Goal: Transaction & Acquisition: Purchase product/service

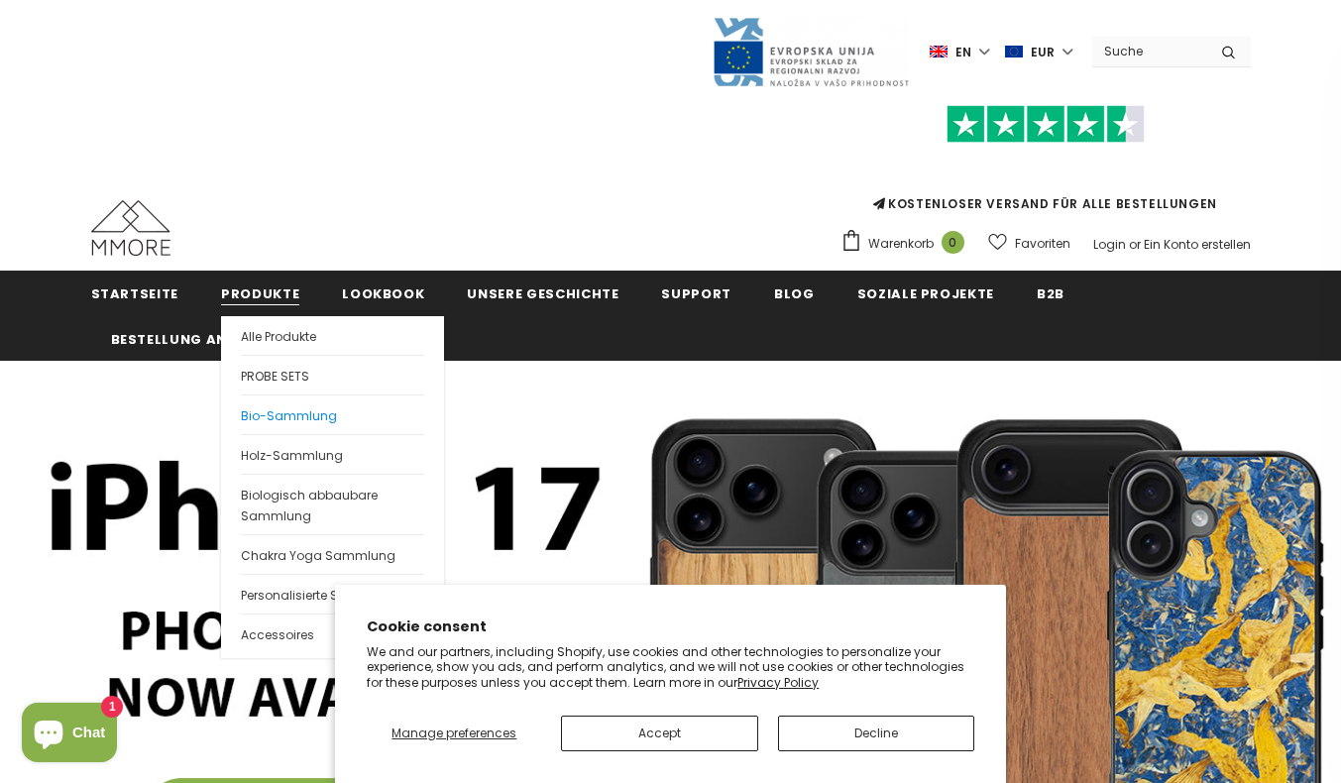
scroll to position [99, 0]
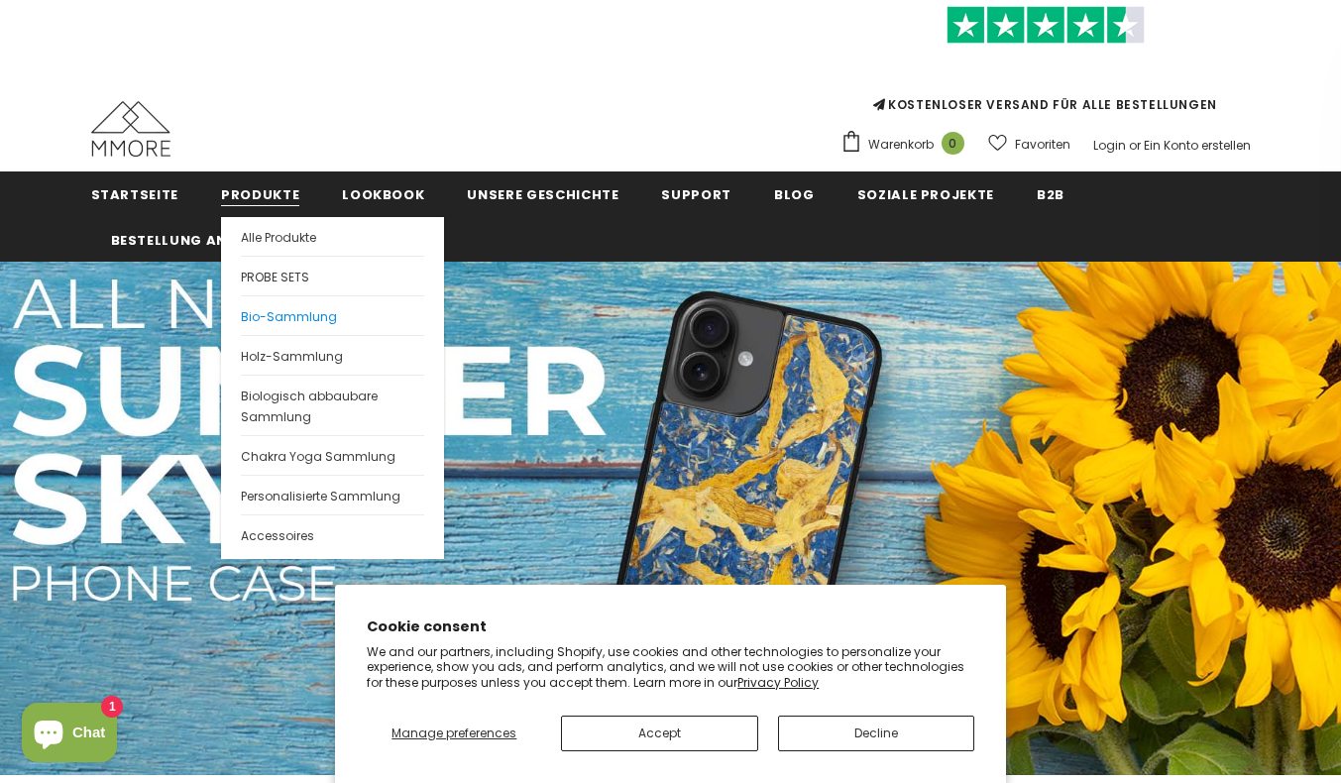
click at [312, 319] on span "Bio-Sammlung" at bounding box center [289, 316] width 96 height 17
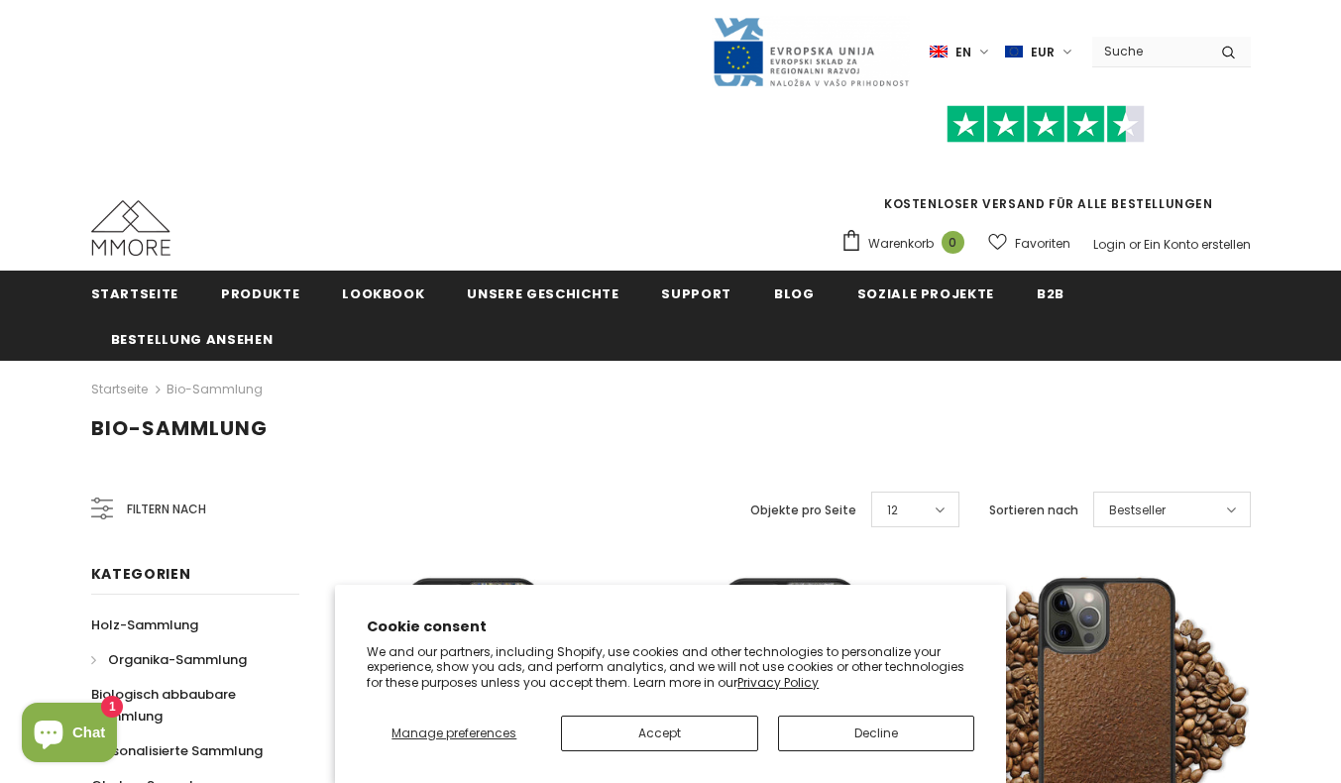
scroll to position [198, 0]
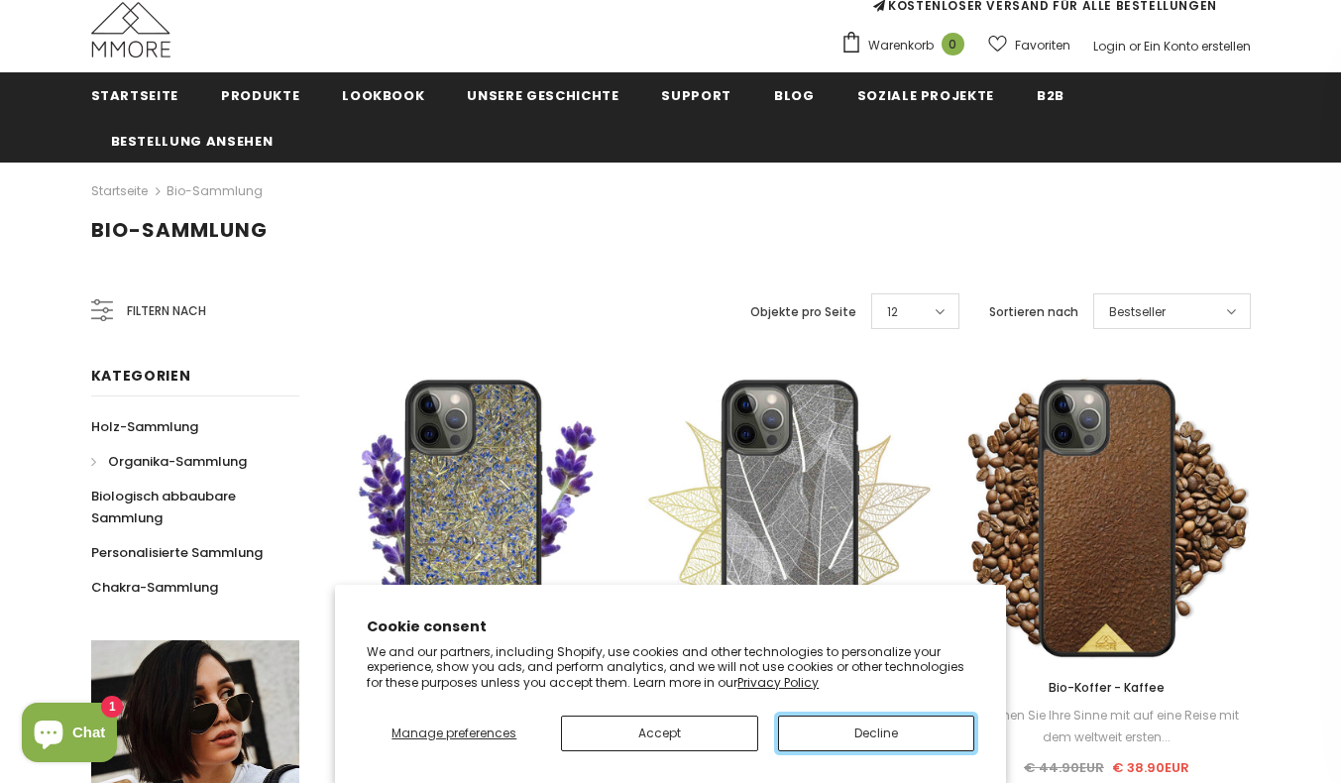
click at [845, 725] on button "Decline" at bounding box center [876, 733] width 196 height 36
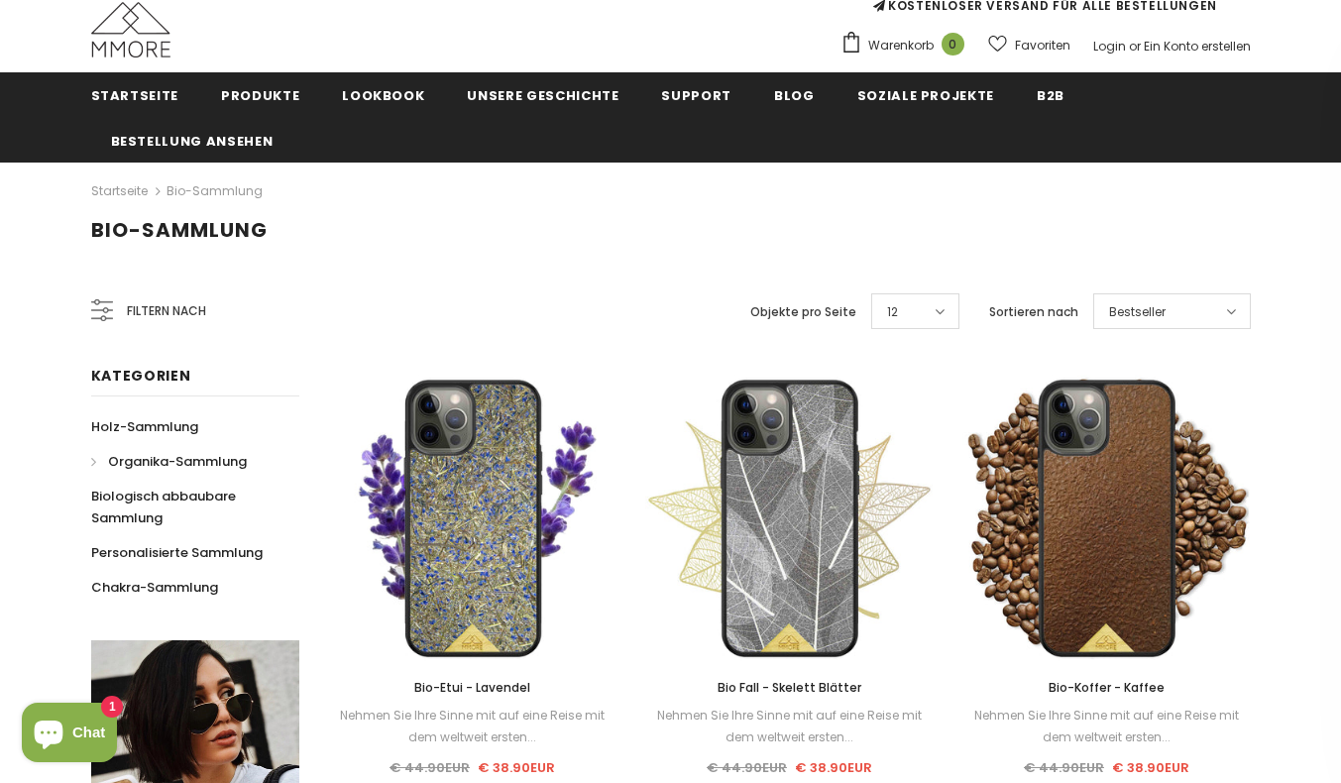
click at [138, 304] on span "Filtern nach" at bounding box center [166, 311] width 79 height 22
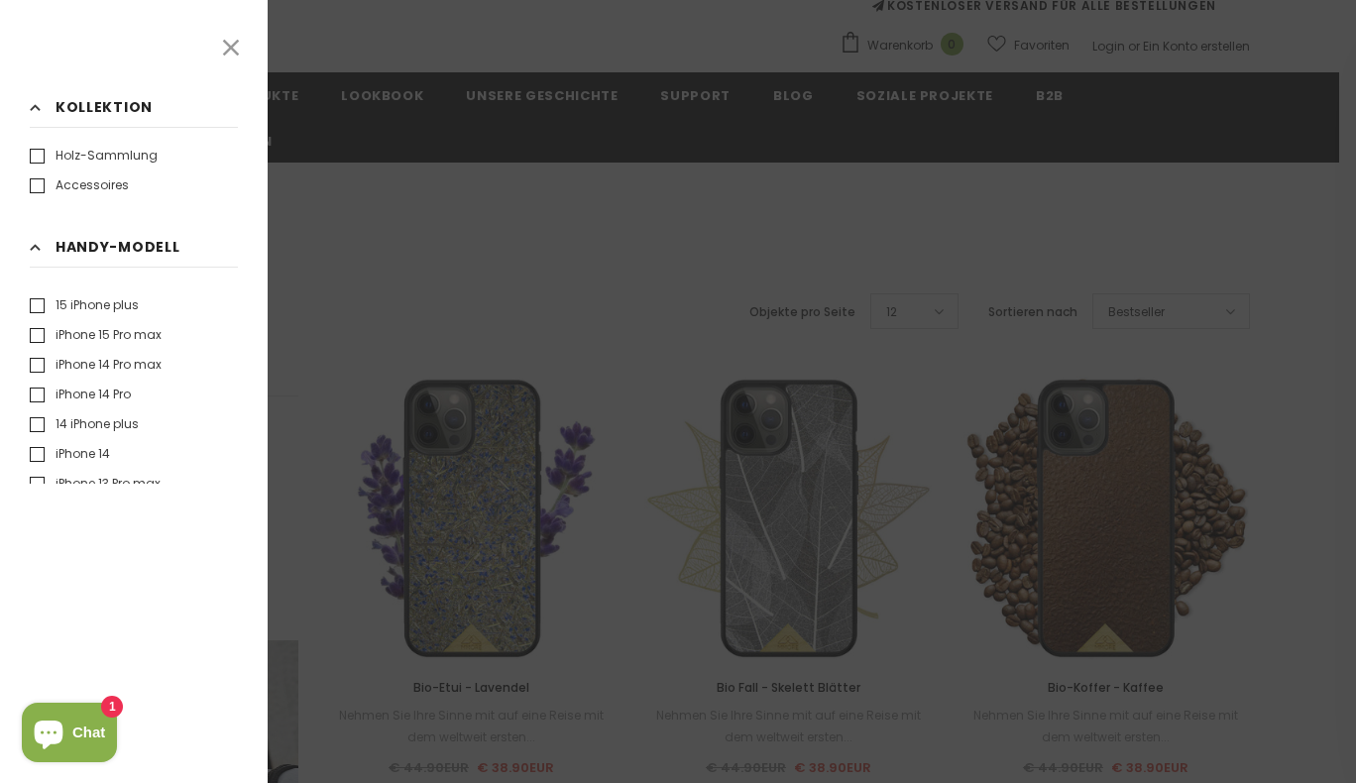
click at [36, 390] on label "iPhone 14 Pro" at bounding box center [80, 394] width 101 height 20
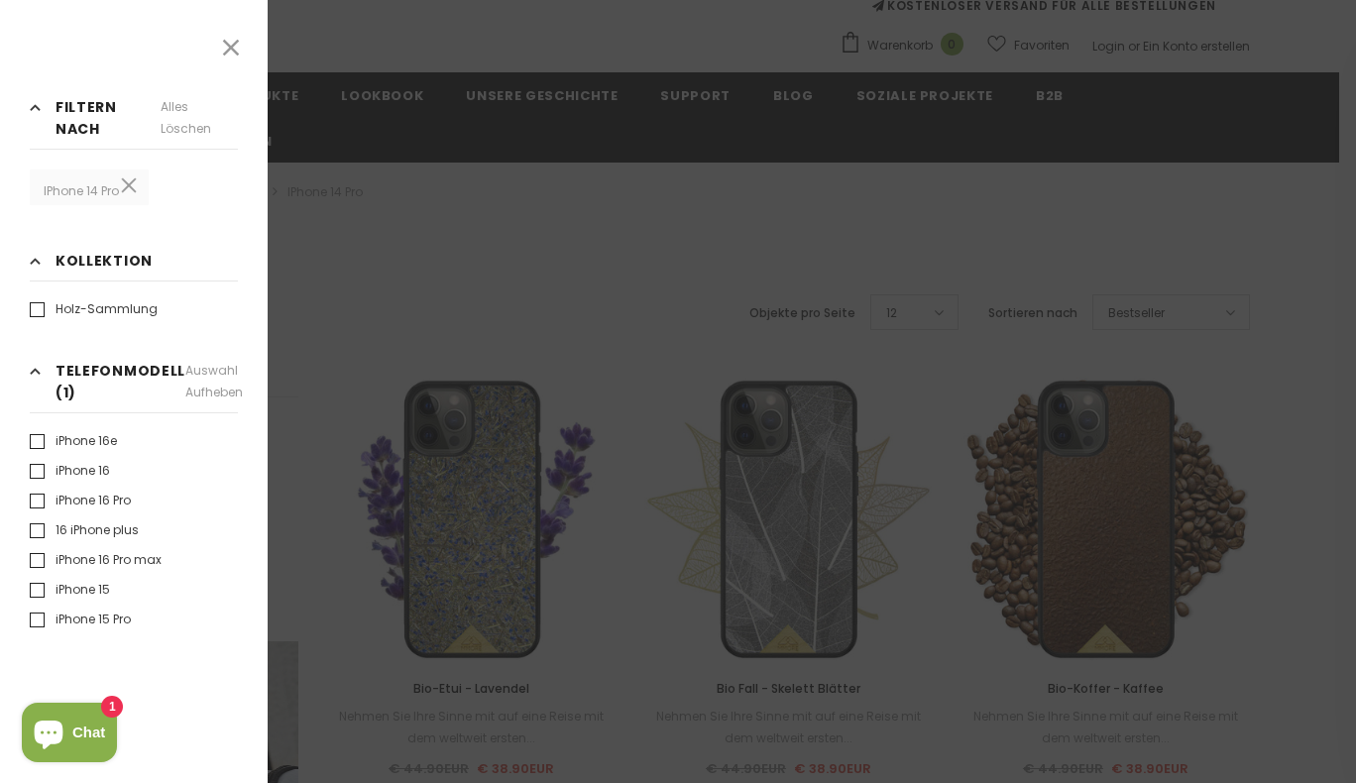
click at [87, 265] on span "Kollektion" at bounding box center [103, 261] width 97 height 22
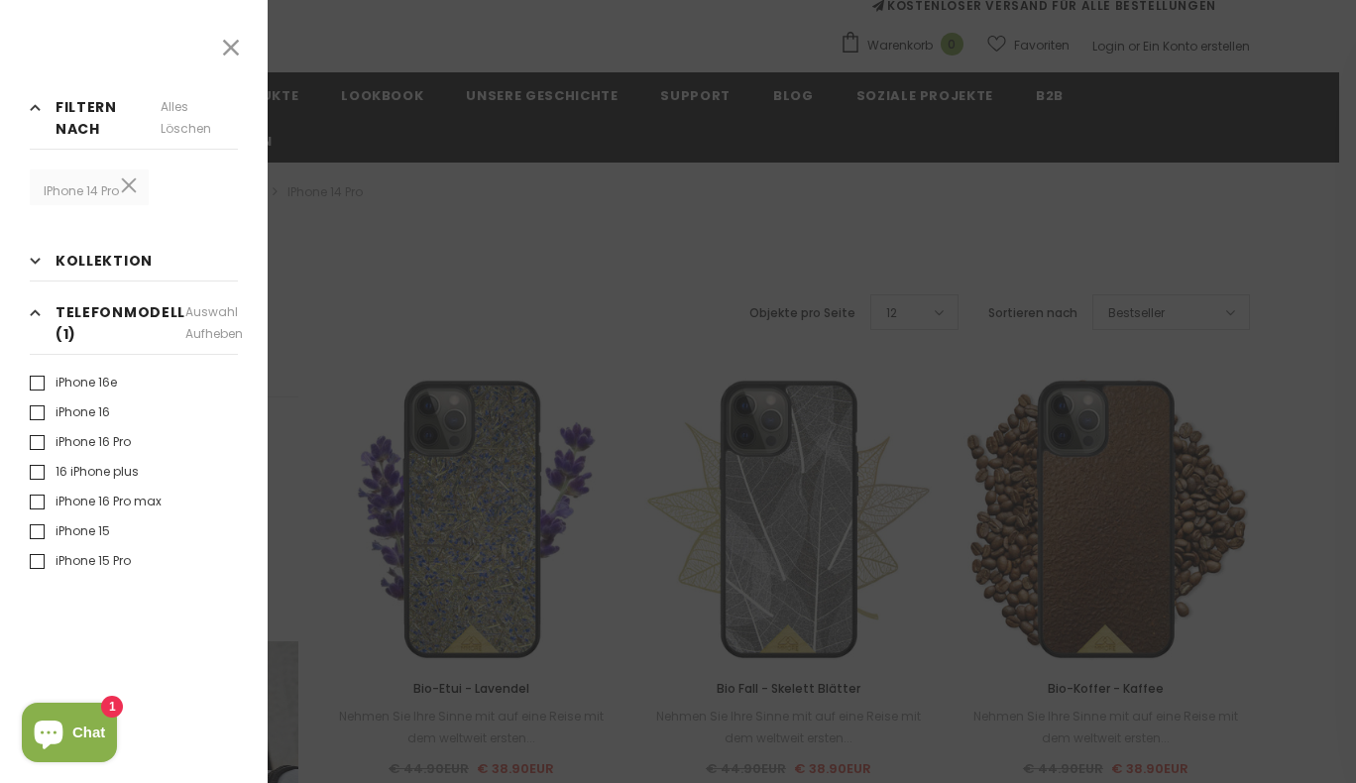
click at [230, 50] on icon at bounding box center [231, 48] width 16 height 16
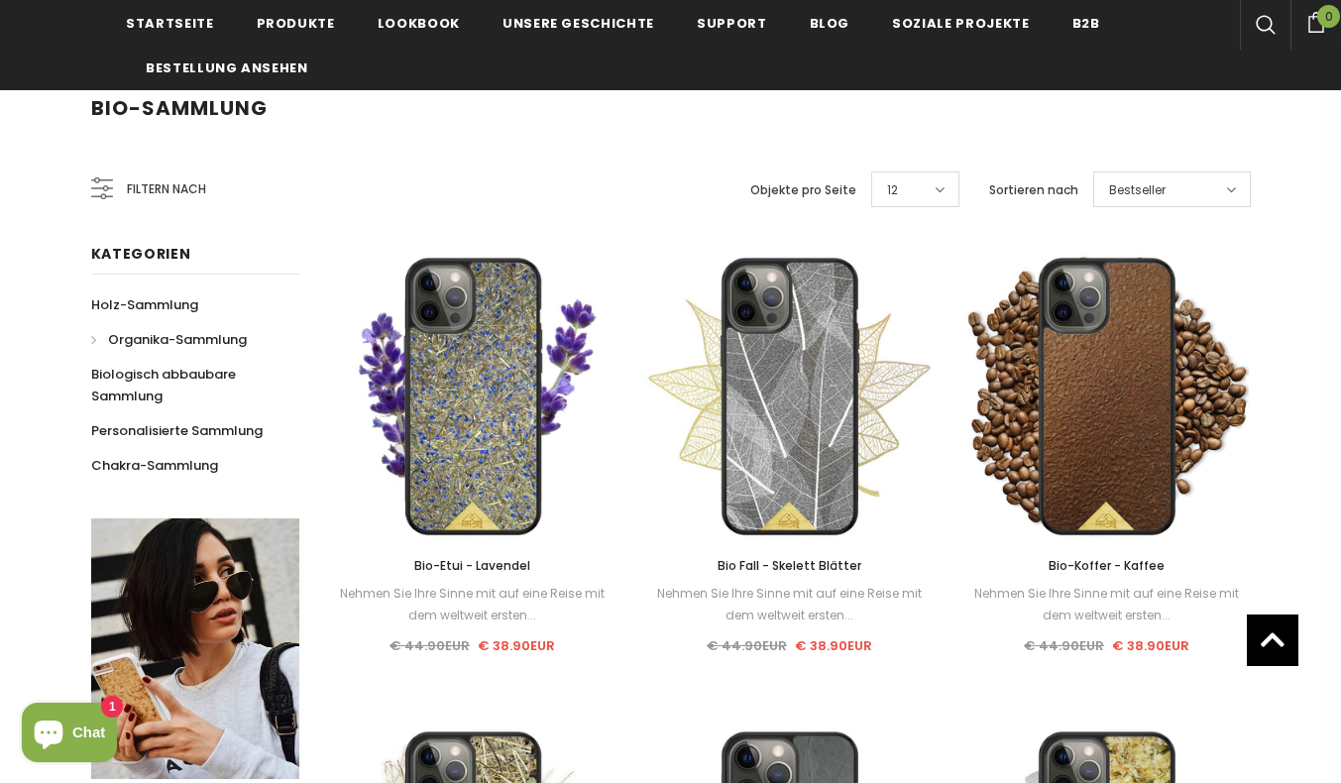
scroll to position [297, 0]
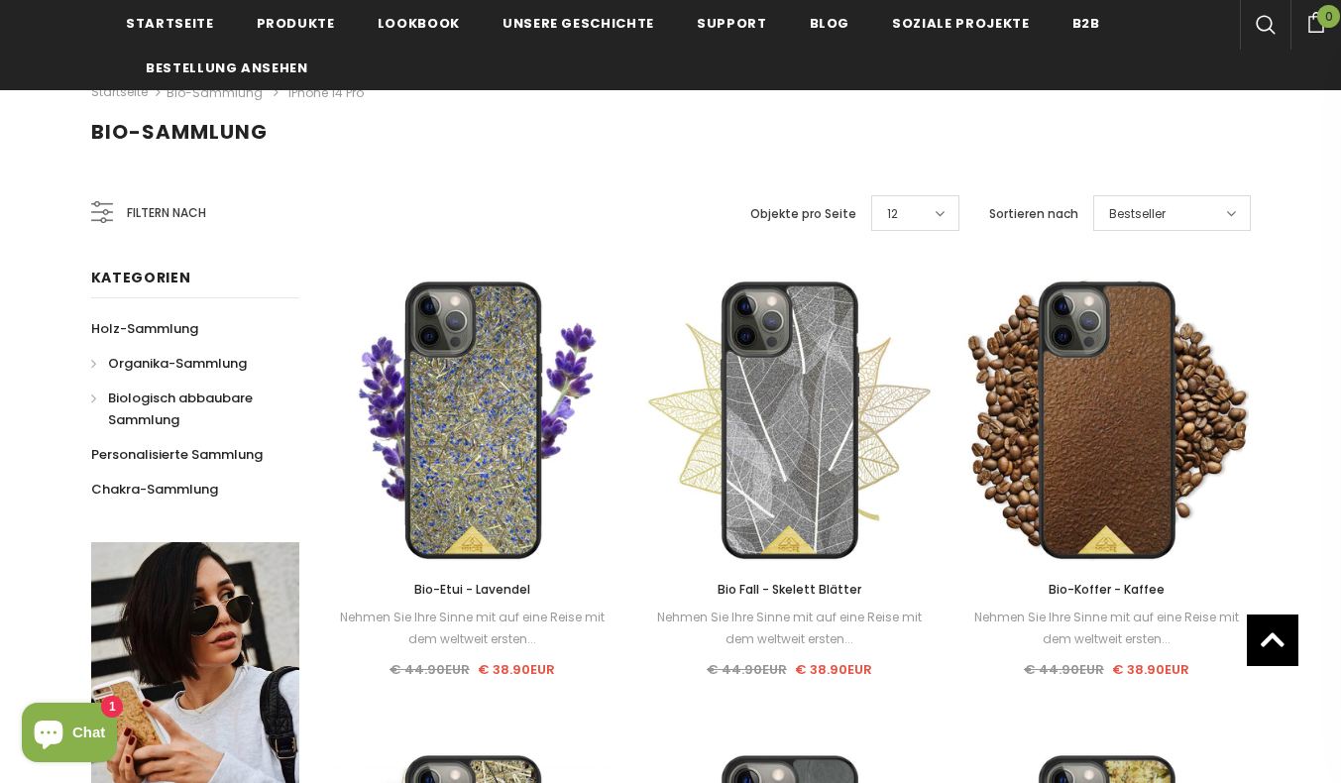
click at [164, 398] on span "Biologisch abbaubare Sammlung" at bounding box center [180, 408] width 145 height 41
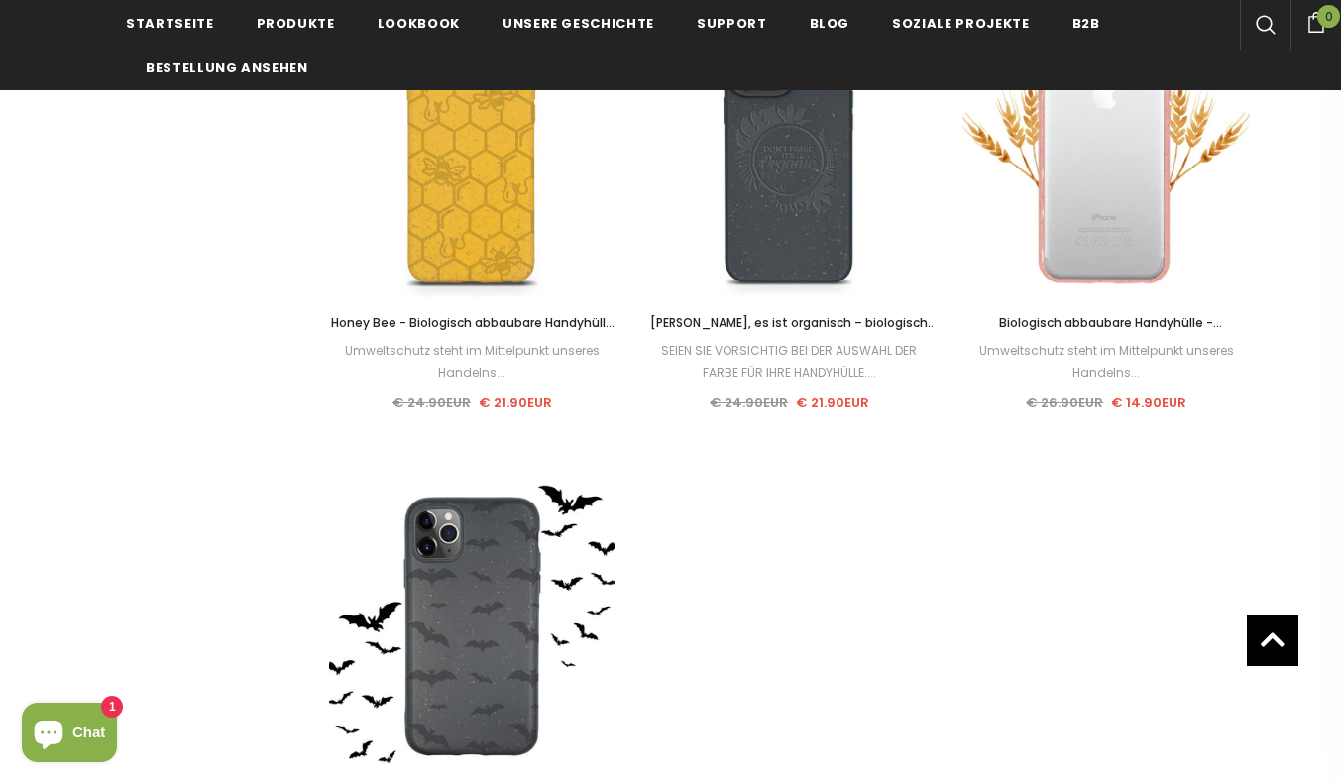
scroll to position [2575, 0]
